Goal: Entertainment & Leisure: Consume media (video, audio)

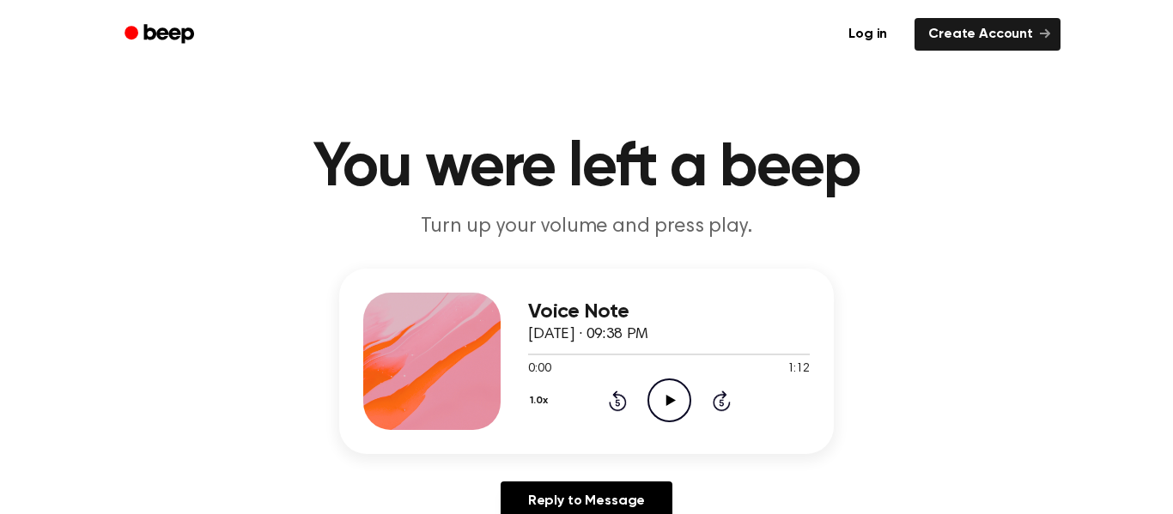
click at [671, 404] on icon "Play Audio" at bounding box center [669, 401] width 44 height 44
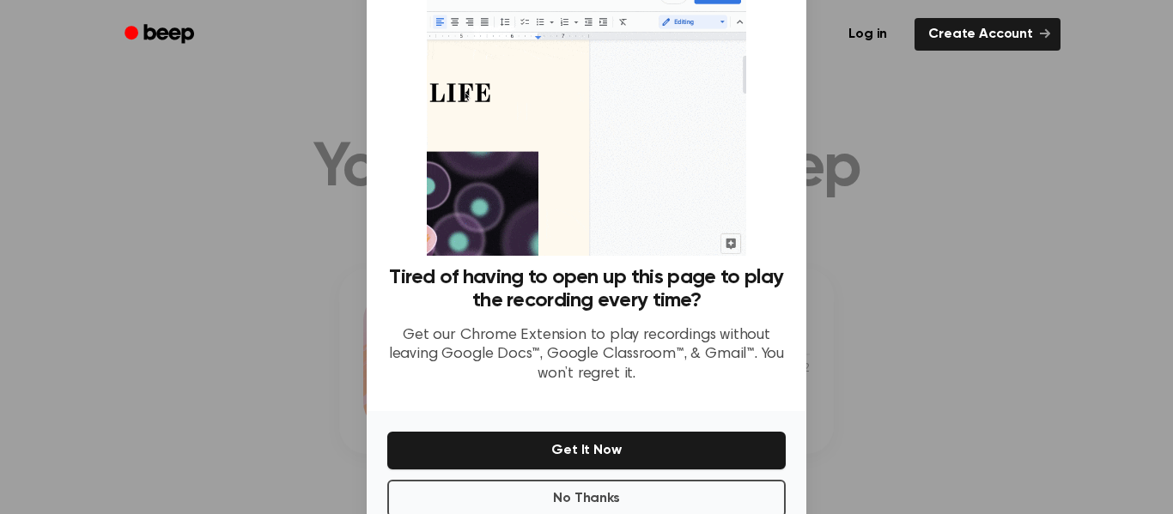
scroll to position [111, 0]
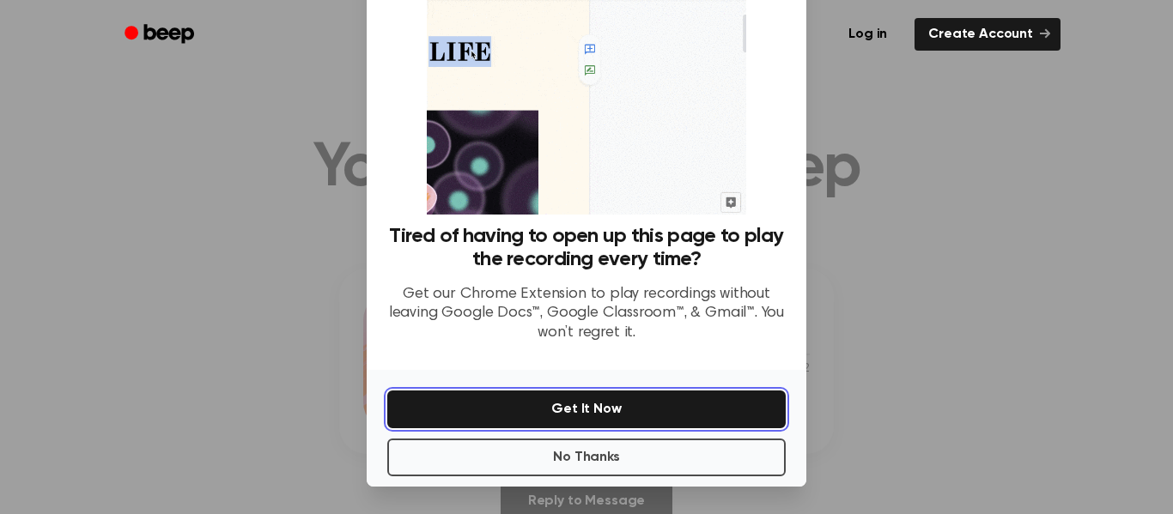
click at [707, 421] on button "Get It Now" at bounding box center [586, 410] width 398 height 38
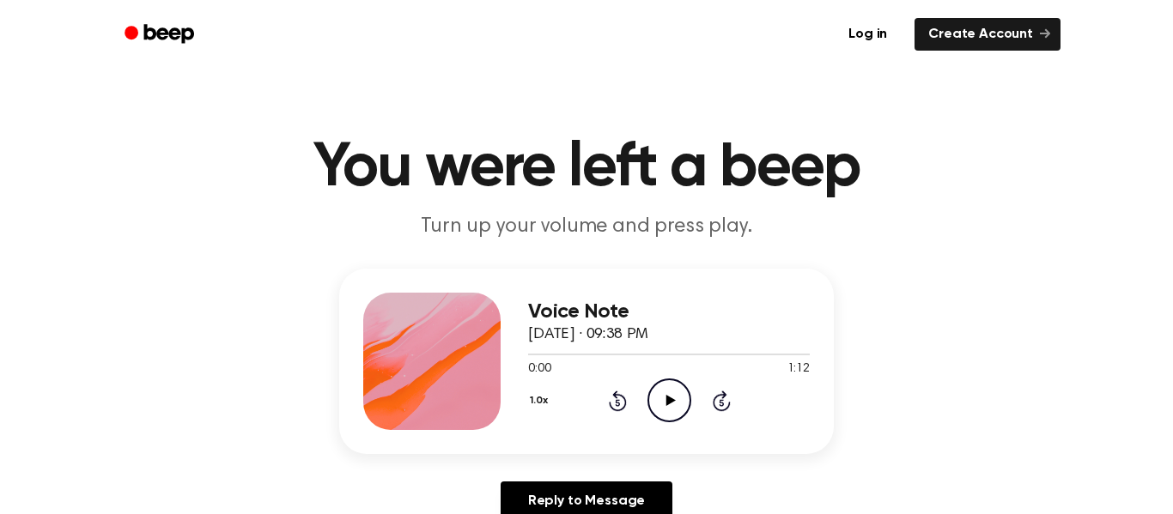
click at [626, 396] on icon "Rewind 5 seconds" at bounding box center [617, 401] width 19 height 22
click at [672, 405] on icon "Play Audio" at bounding box center [669, 401] width 44 height 44
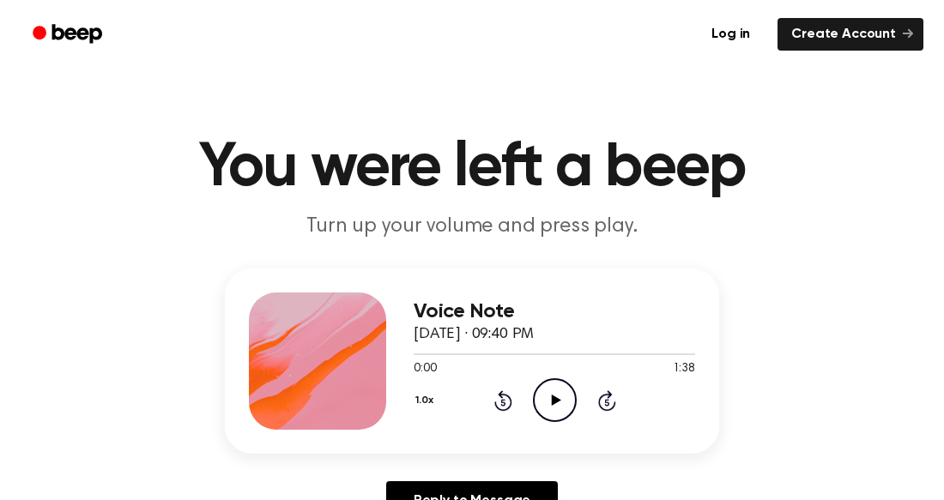
click at [549, 416] on icon "Play Audio" at bounding box center [555, 401] width 44 height 44
click at [561, 397] on icon "Play Audio" at bounding box center [555, 401] width 44 height 44
